Goal: Obtain resource: Download file/media

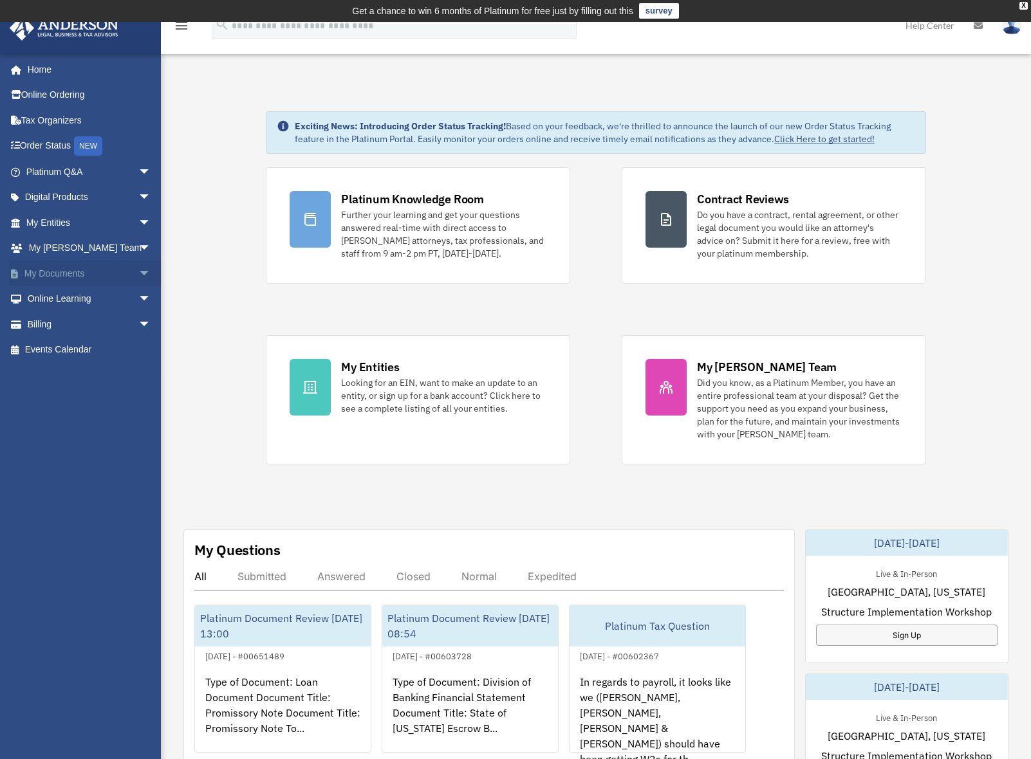
click at [138, 274] on span "arrow_drop_down" at bounding box center [151, 274] width 26 height 26
click at [55, 297] on link "Box" at bounding box center [94, 299] width 152 height 26
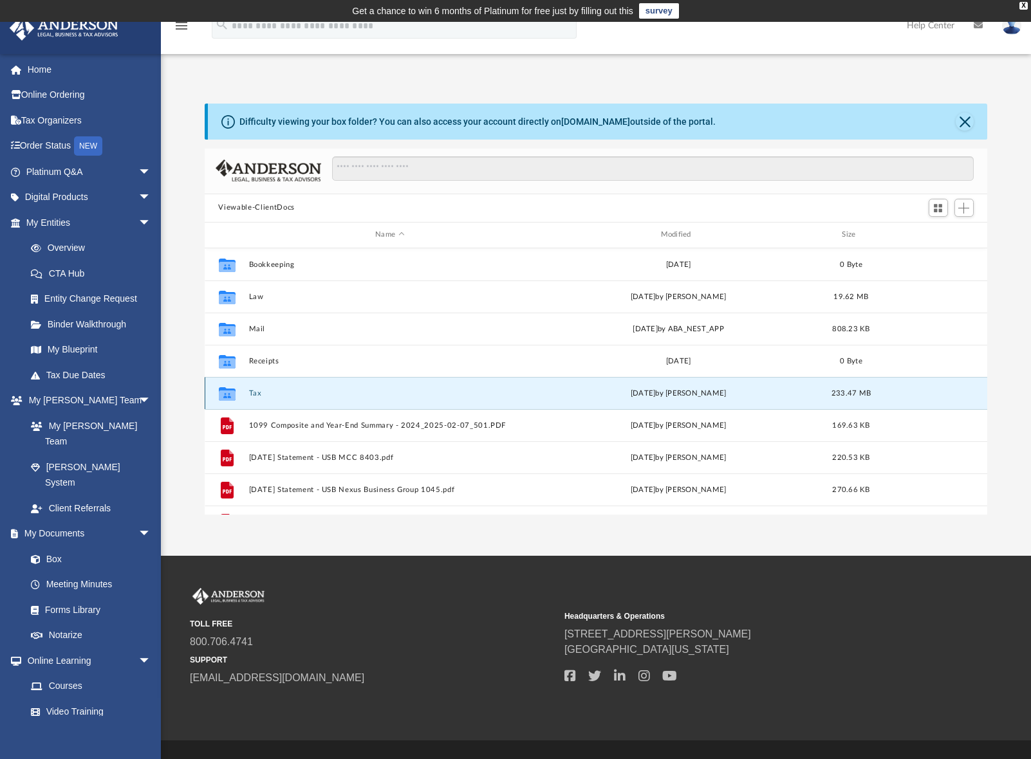
click at [259, 394] on button "Tax" at bounding box center [389, 393] width 282 height 8
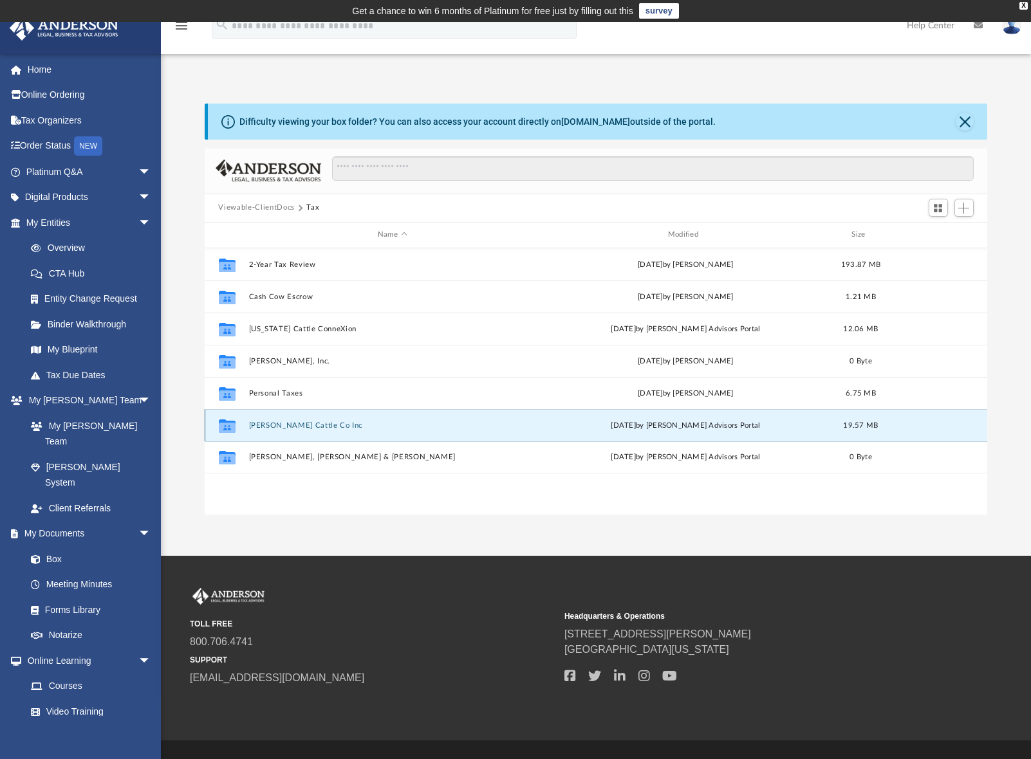
click at [272, 428] on button "Robbie Cattle Co Inc" at bounding box center [392, 425] width 288 height 8
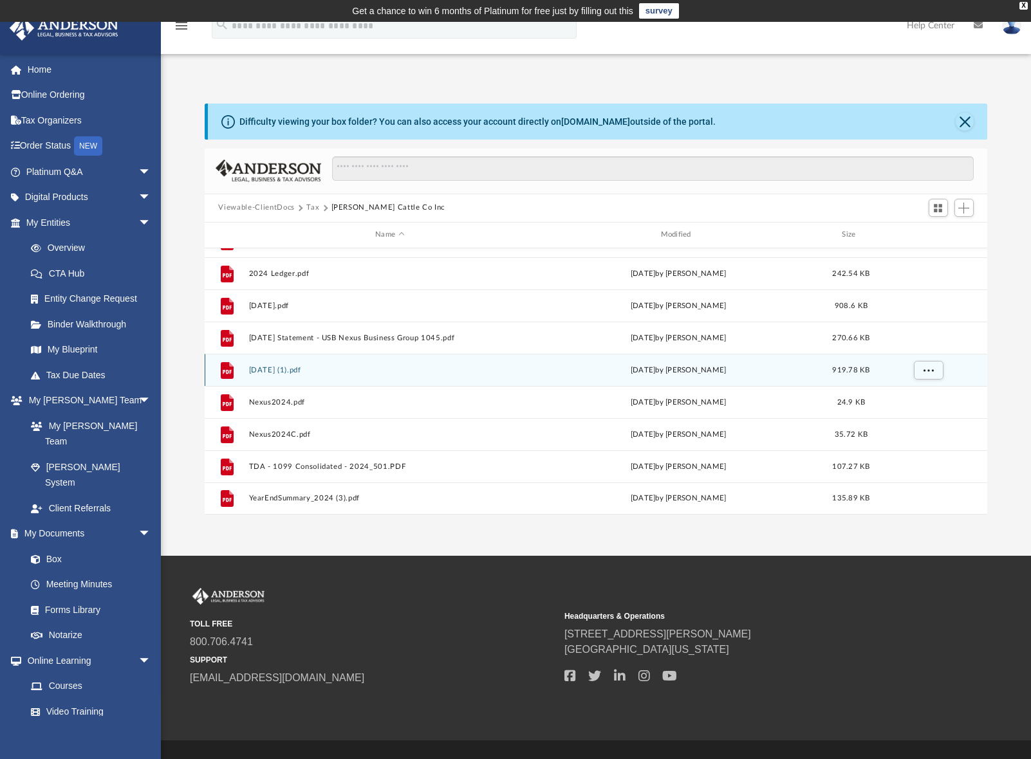
scroll to position [27, 0]
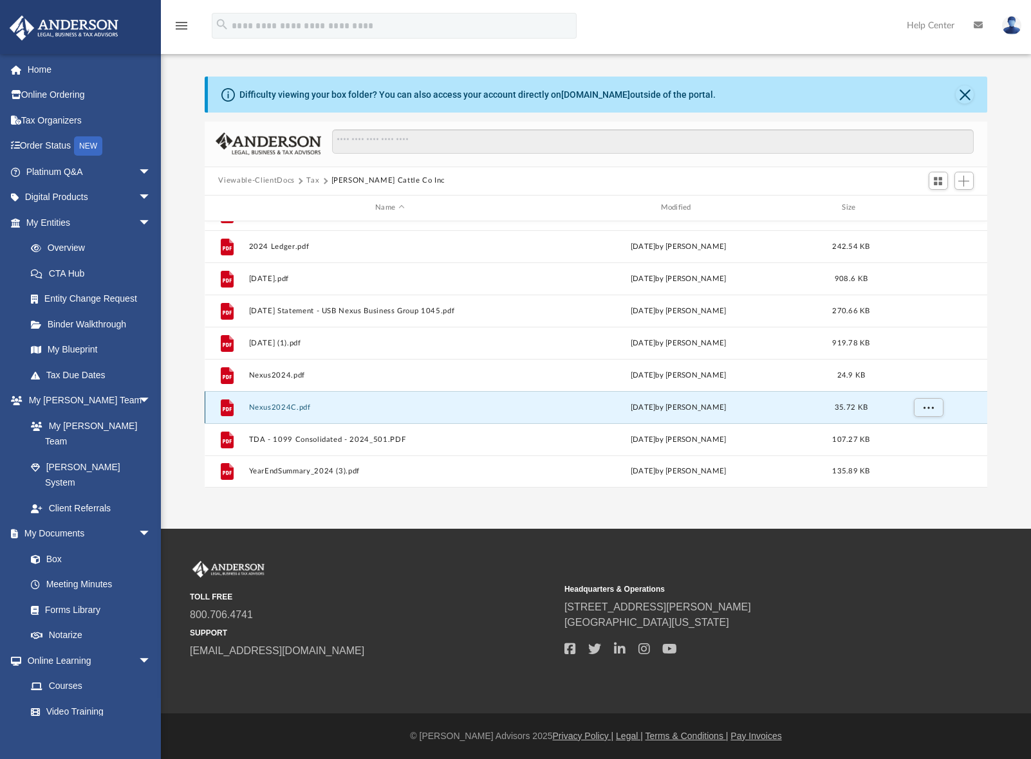
click at [286, 407] on button "Nexus2024C.pdf" at bounding box center [389, 407] width 282 height 8
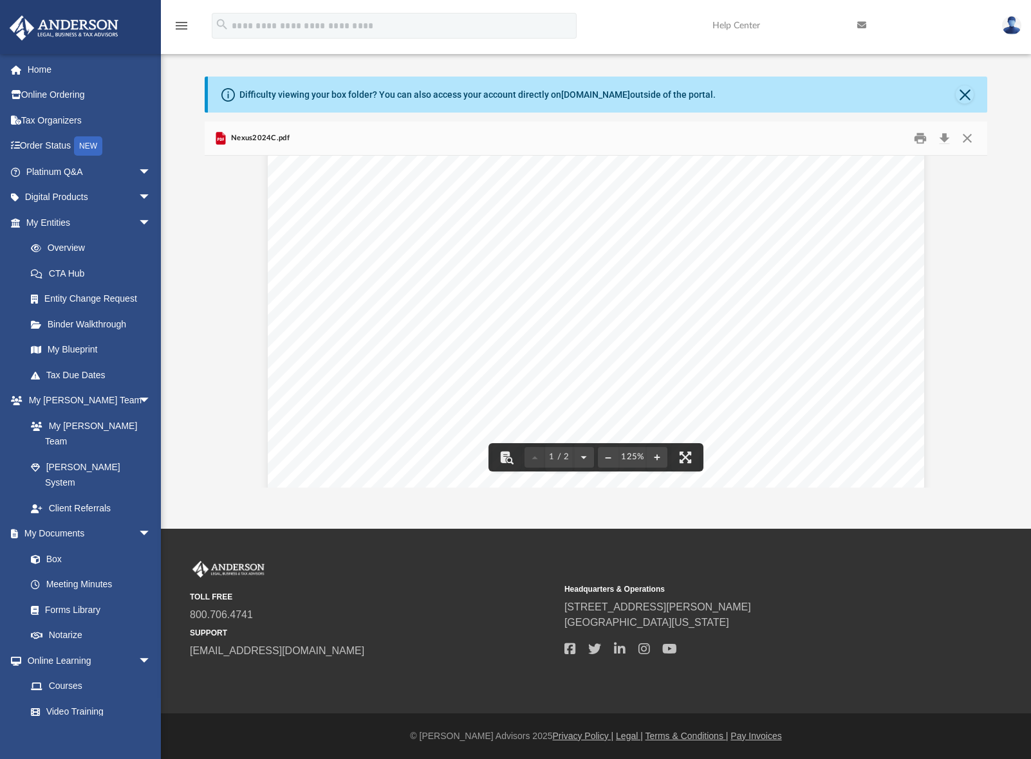
scroll to position [0, 0]
click at [973, 322] on button "Preview" at bounding box center [973, 322] width 28 height 36
click at [967, 139] on button "Close" at bounding box center [966, 138] width 23 height 20
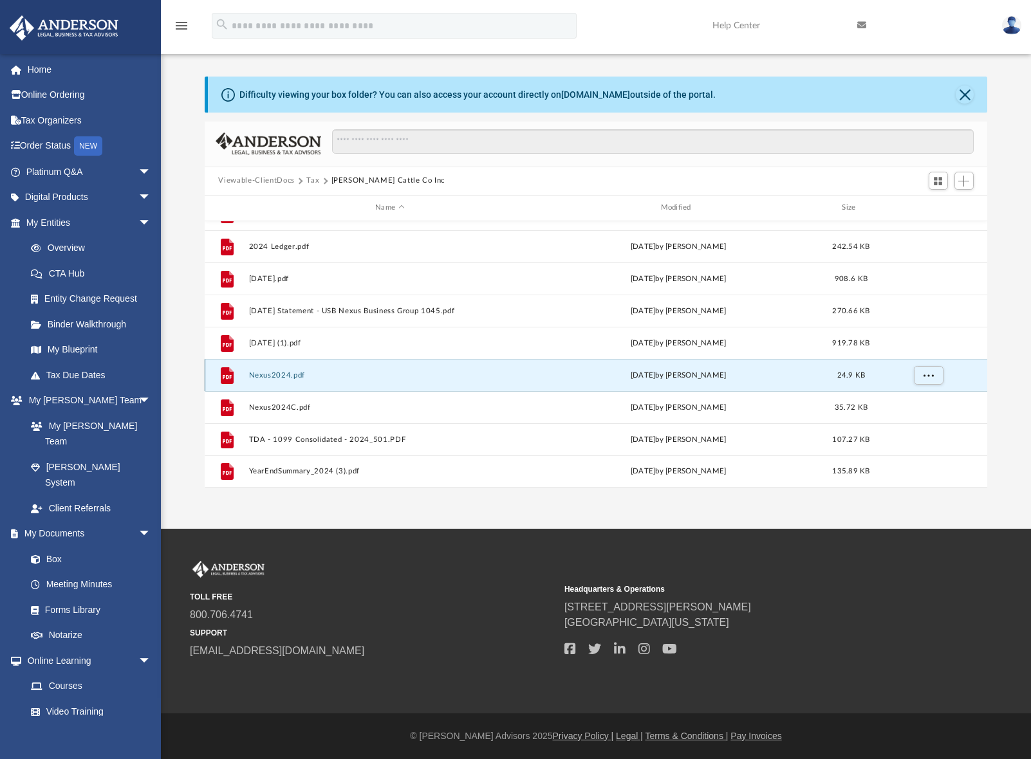
click at [282, 380] on button "Nexus2024.pdf" at bounding box center [389, 375] width 282 height 8
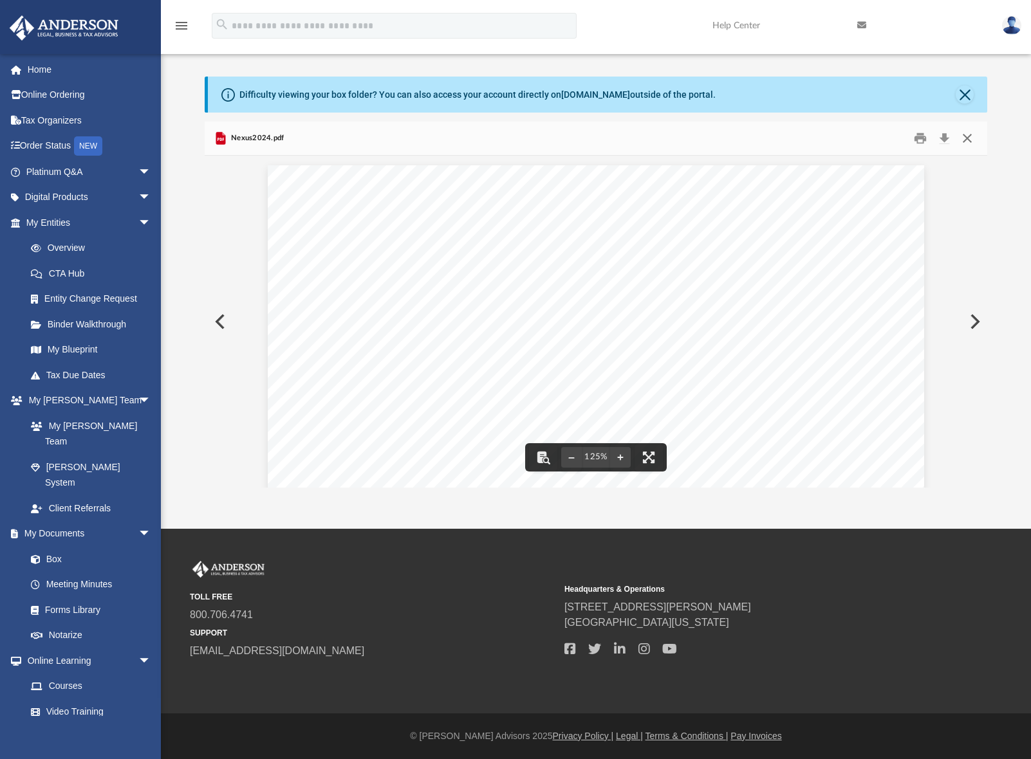
click at [965, 136] on button "Close" at bounding box center [966, 138] width 23 height 20
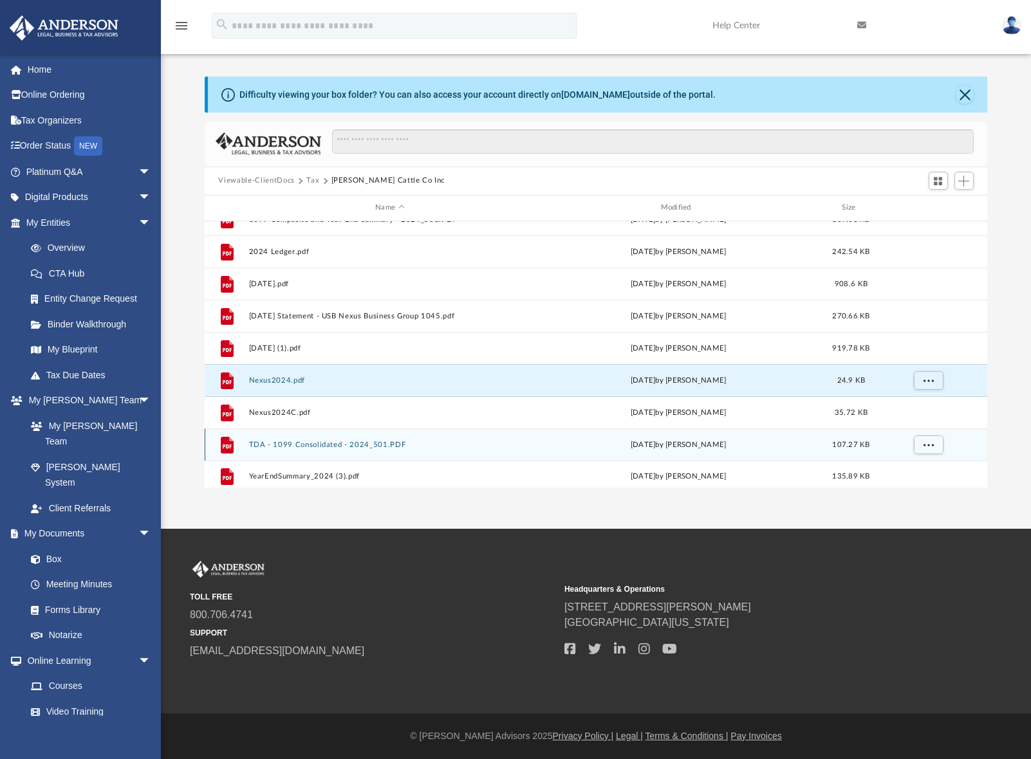
scroll to position [87, 0]
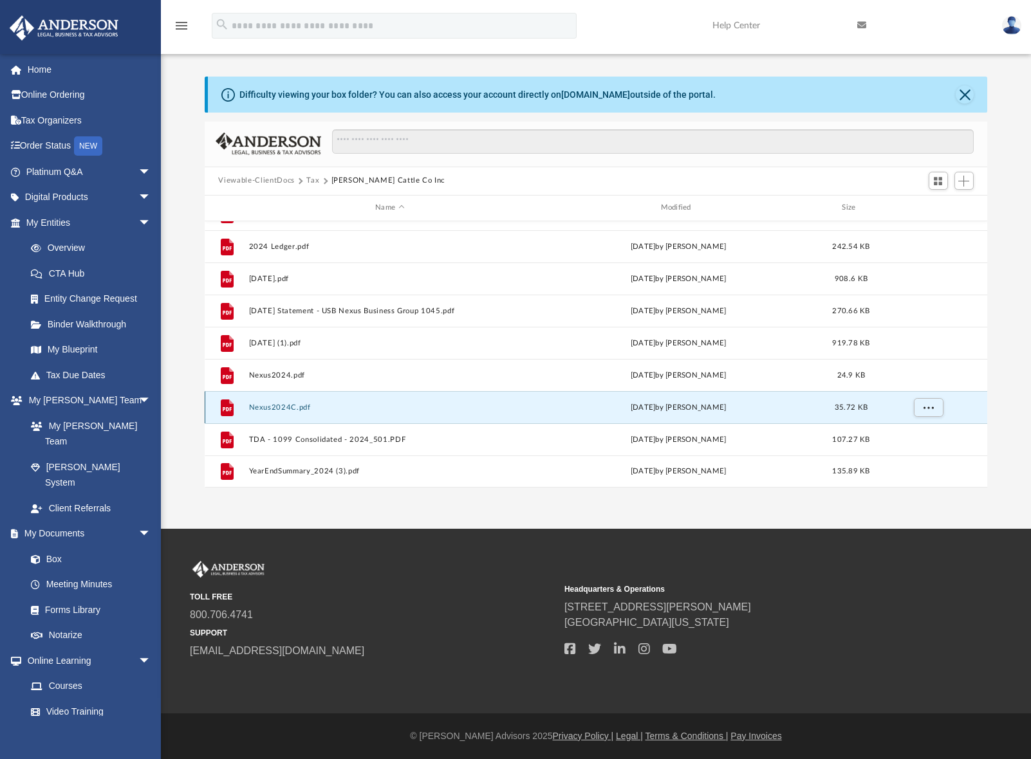
click at [285, 410] on button "Nexus2024C.pdf" at bounding box center [389, 407] width 282 height 8
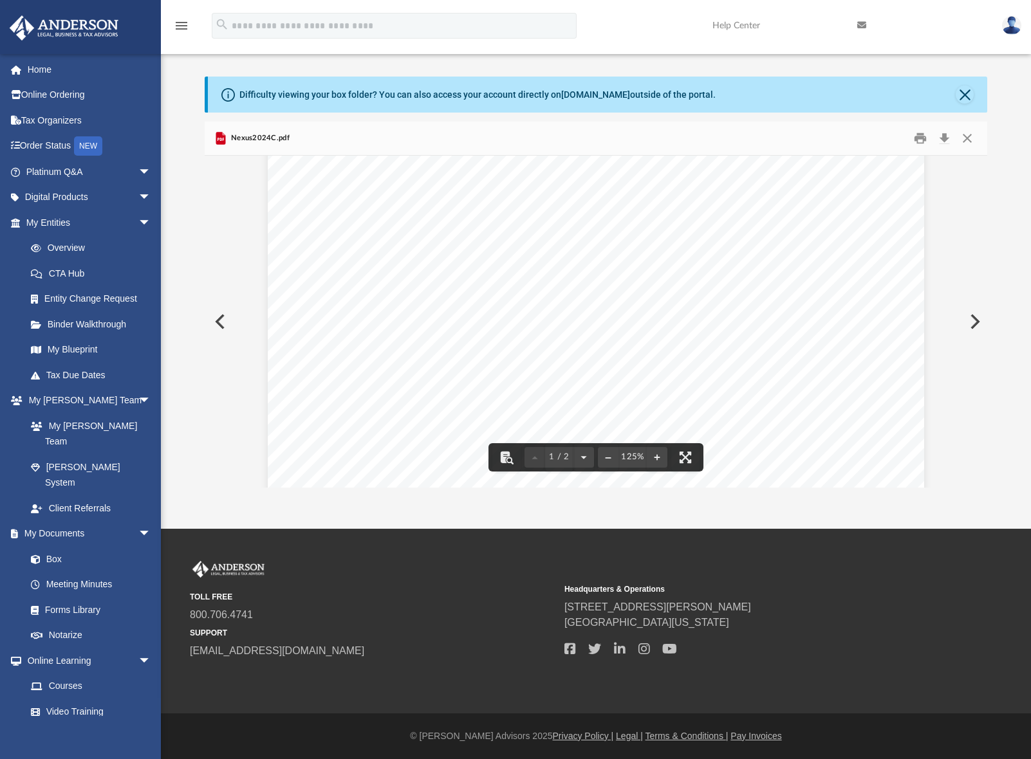
scroll to position [0, 0]
click at [966, 140] on button "Close" at bounding box center [966, 138] width 23 height 20
